Goal: Answer question/provide support

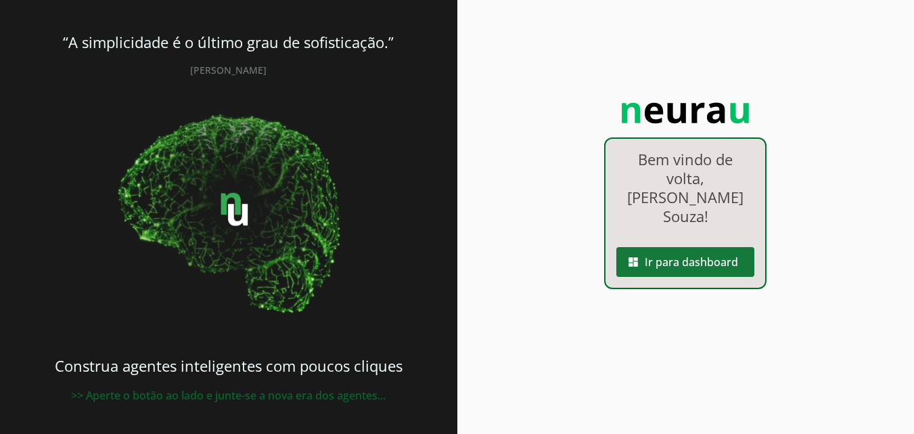
click at [705, 245] on span at bounding box center [685, 261] width 138 height 32
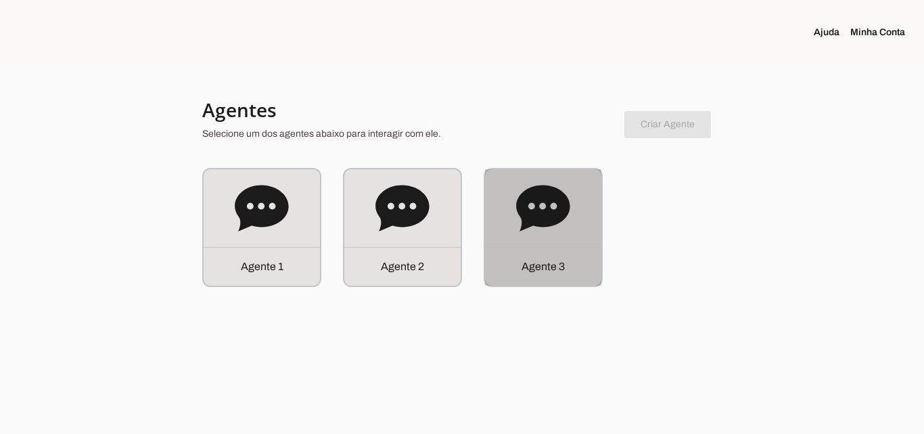
click at [563, 246] on div "Agente 3" at bounding box center [543, 227] width 116 height 116
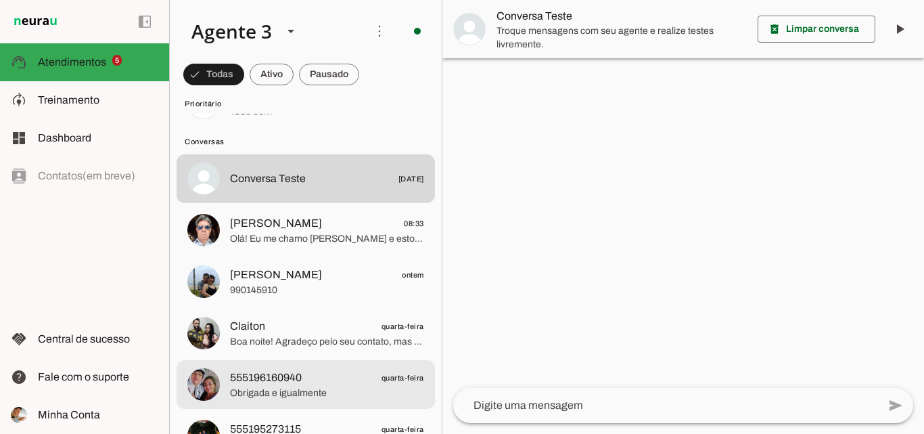
scroll to position [338, 0]
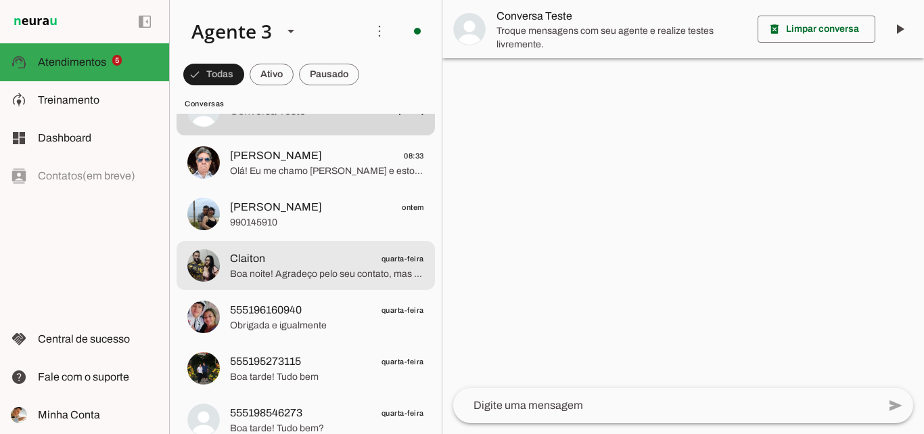
click at [356, 275] on span "Boa noite! Agradeço pelo seu contato, mas esse atendimento é exclusivo para con…" at bounding box center [327, 274] width 194 height 14
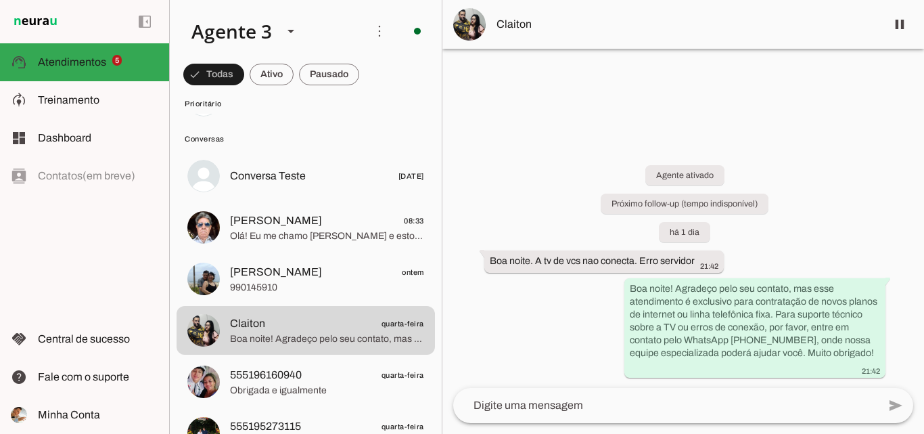
scroll to position [203, 0]
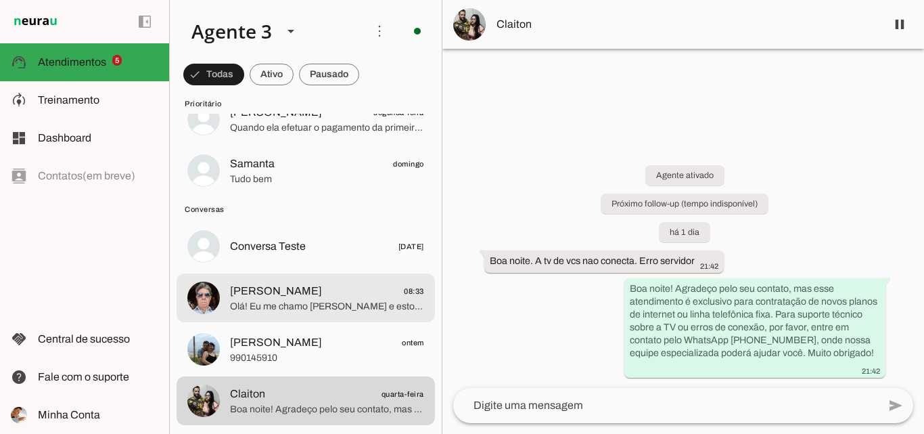
click at [331, 288] on span "[PERSON_NAME] 08:33" at bounding box center [327, 291] width 194 height 17
